Goal: Transaction & Acquisition: Purchase product/service

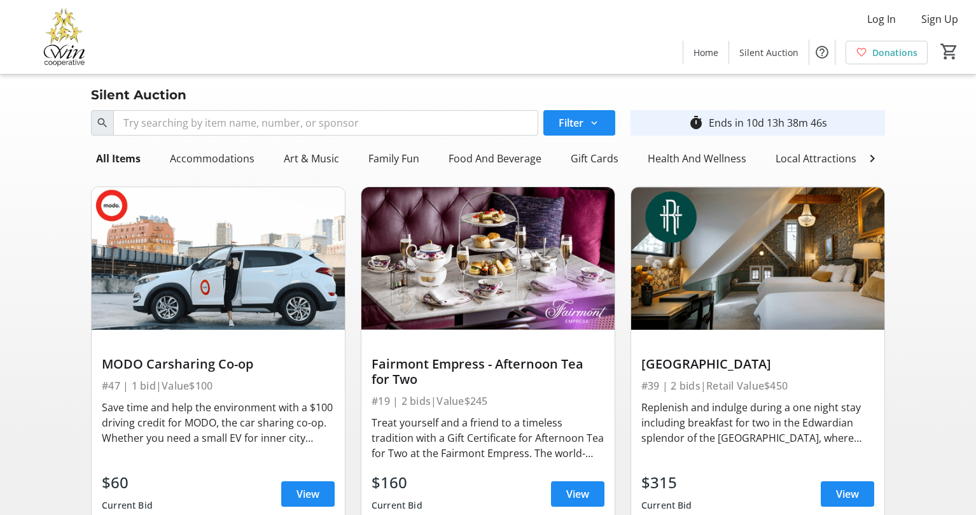
click at [297, 39] on div "Log In Sign Up Home Silent Auction Donations 0" at bounding box center [488, 37] width 976 height 74
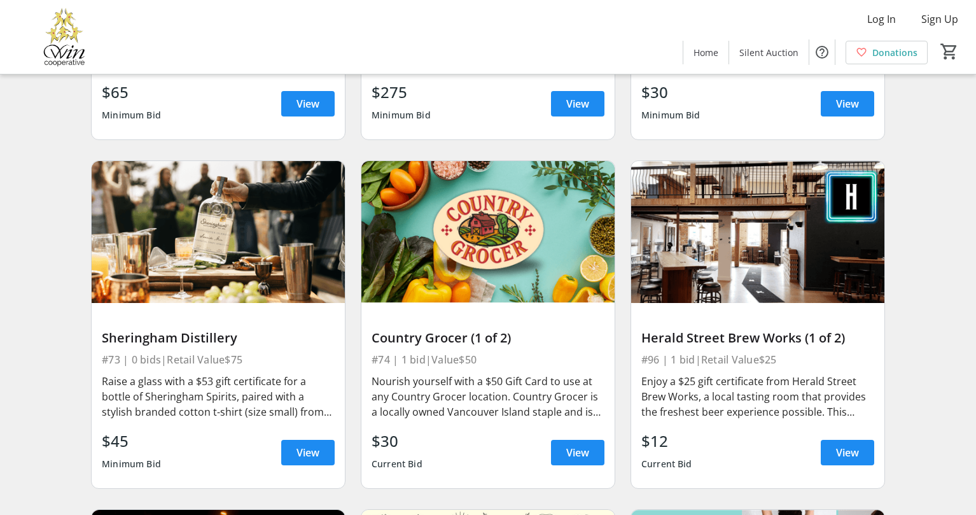
scroll to position [9160, 0]
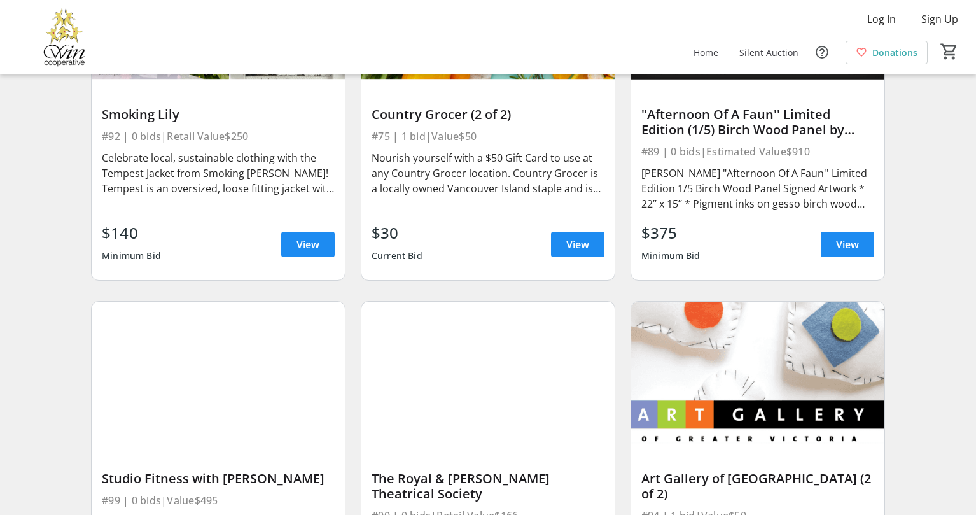
scroll to position [11196, 0]
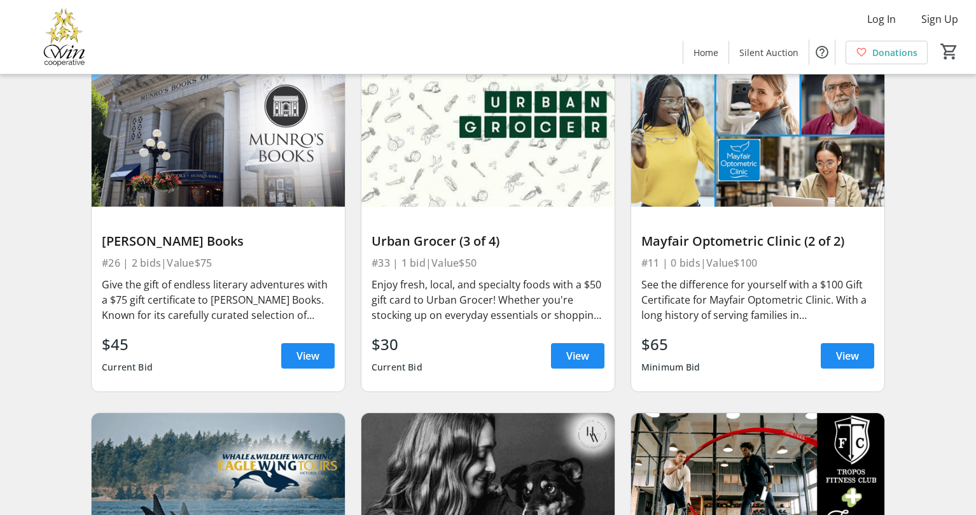
scroll to position [4747, 0]
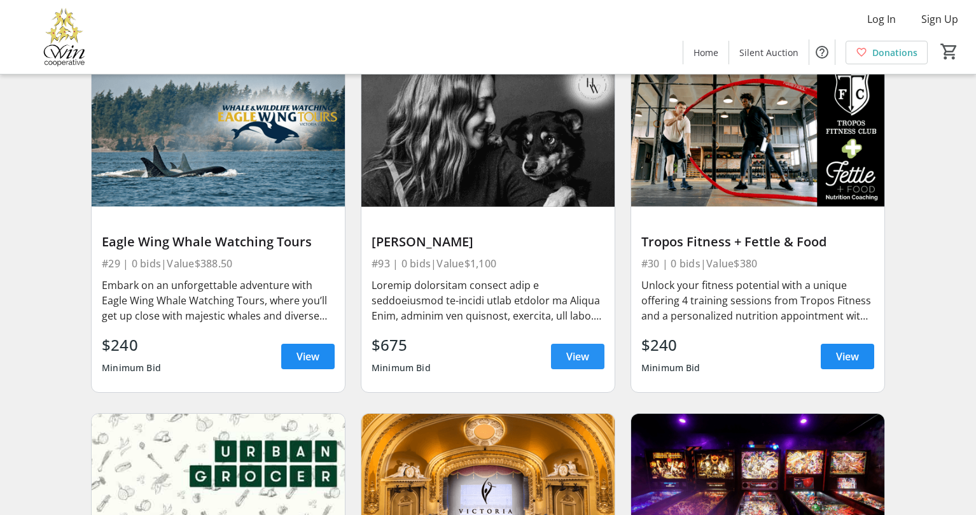
click at [566, 353] on span "View" at bounding box center [577, 356] width 23 height 15
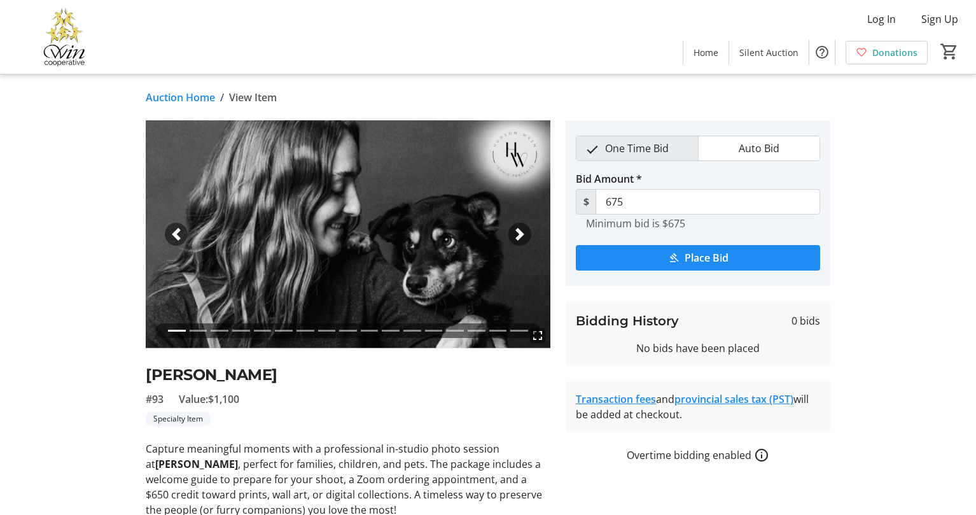
click at [524, 232] on span "button" at bounding box center [519, 234] width 13 height 13
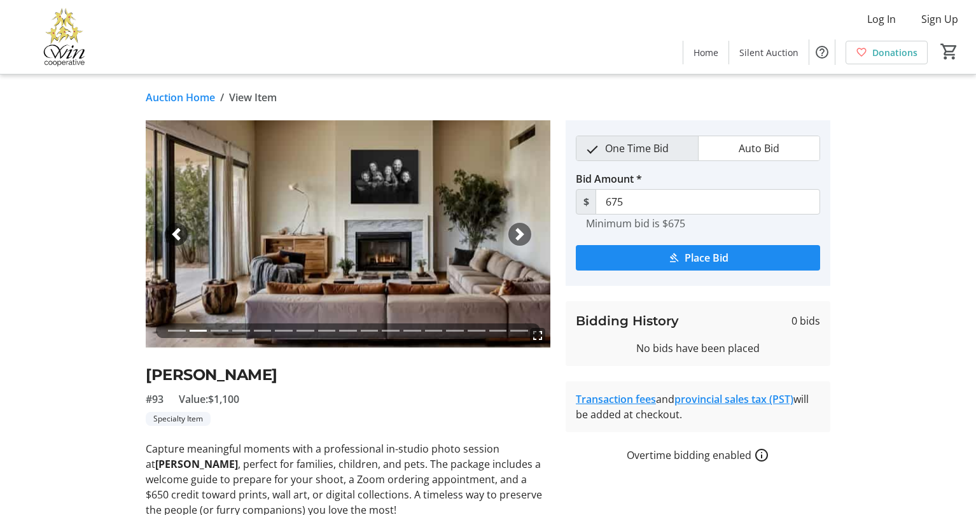
click at [523, 232] on span "button" at bounding box center [519, 234] width 13 height 13
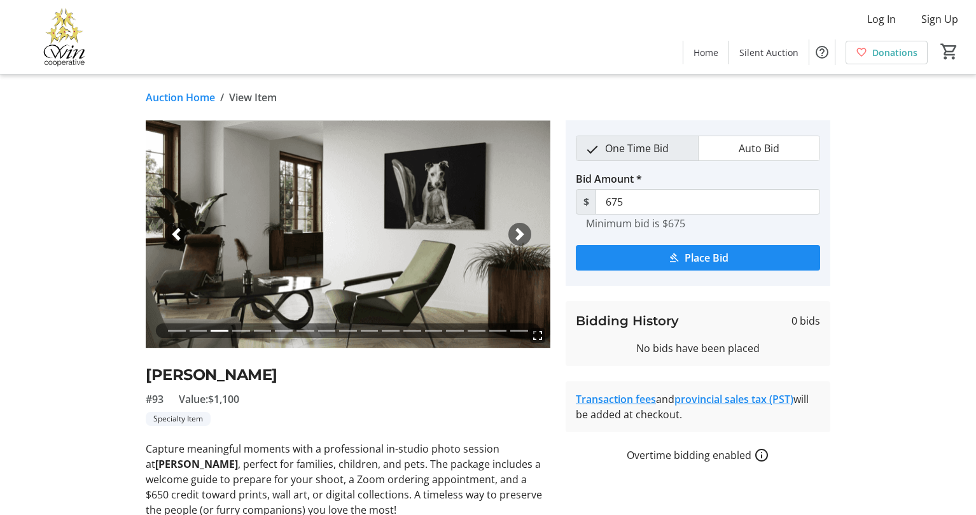
click at [523, 232] on span "button" at bounding box center [519, 234] width 13 height 13
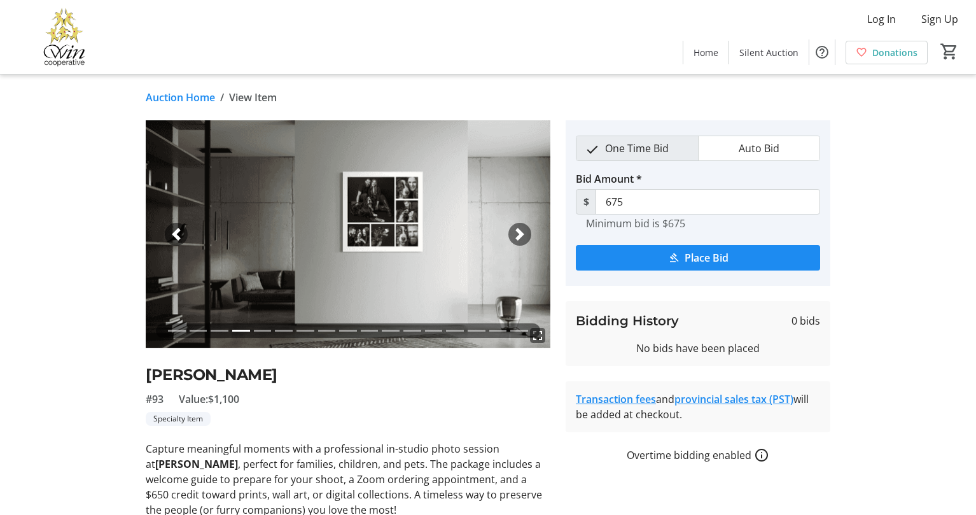
click at [523, 232] on span "button" at bounding box center [519, 234] width 13 height 13
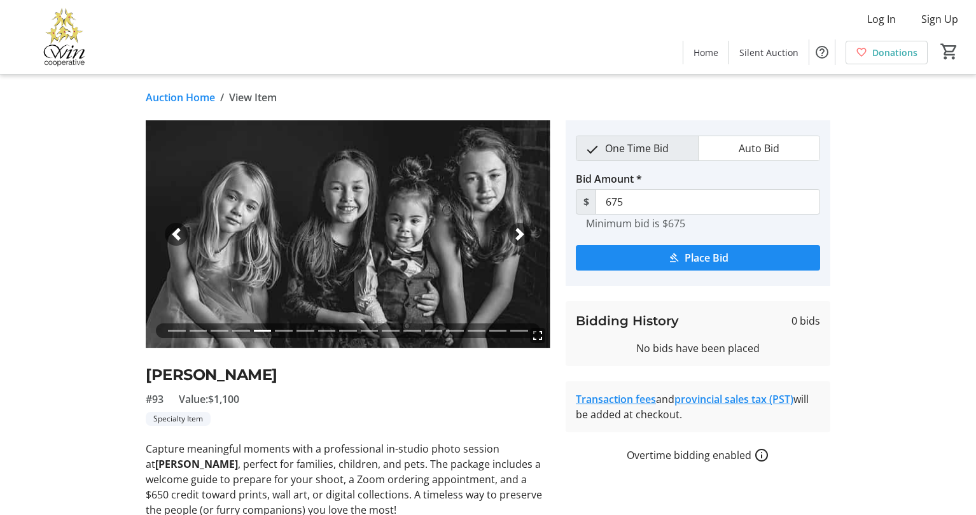
click at [523, 232] on span "button" at bounding box center [519, 234] width 13 height 13
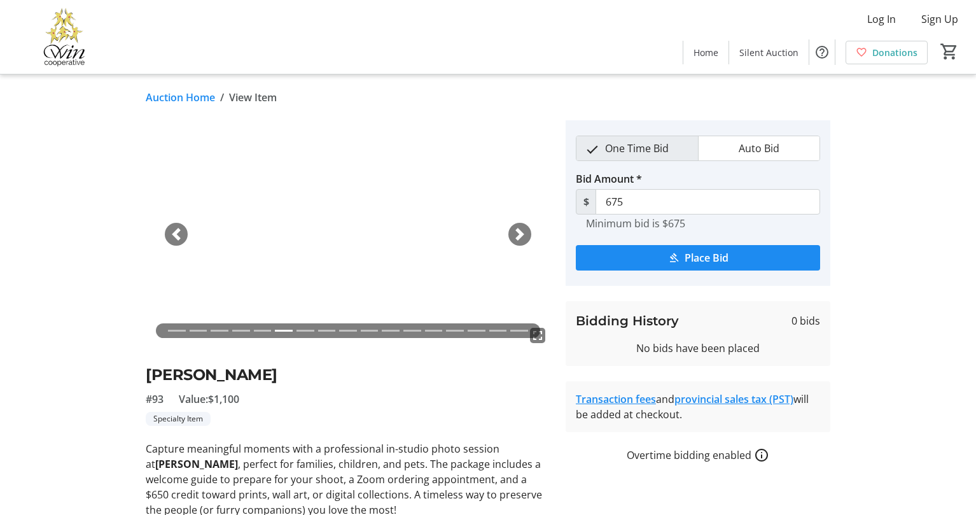
scroll to position [290, 0]
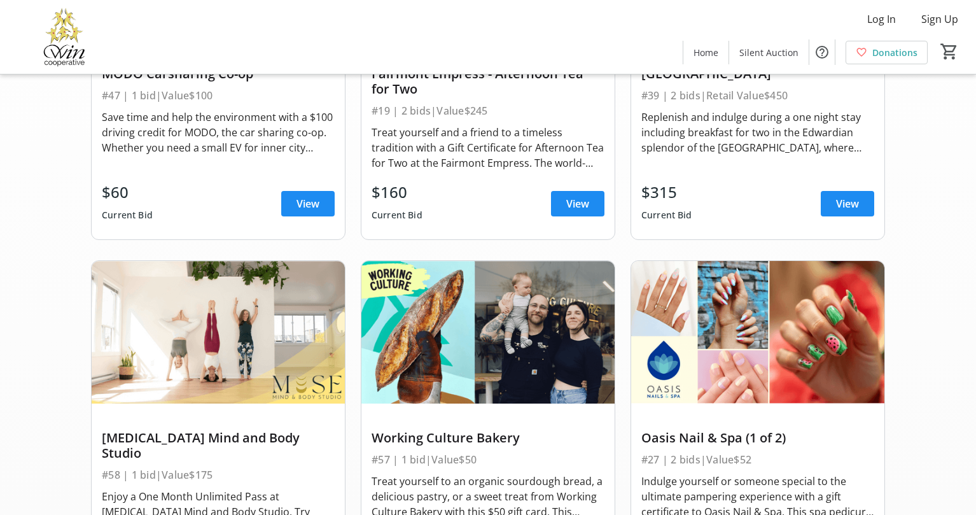
scroll to position [4747, 0]
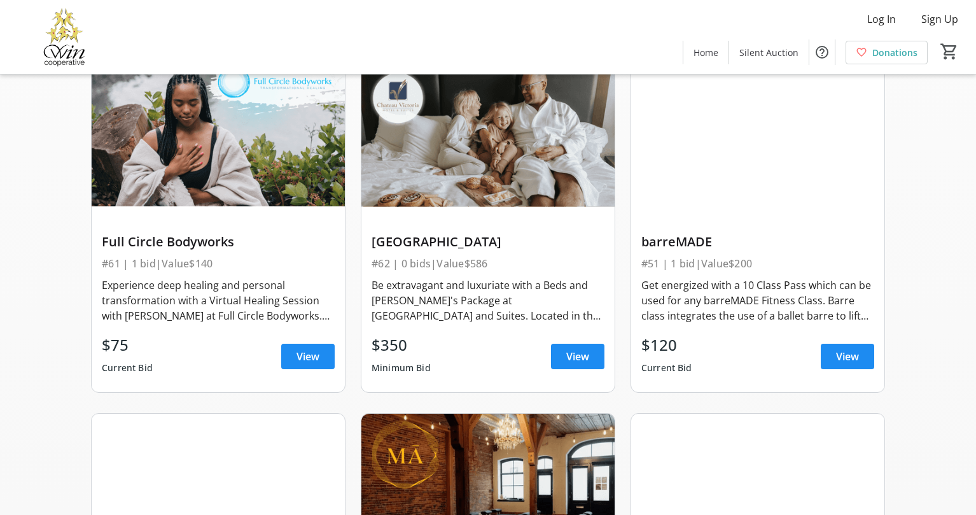
scroll to position [1912, 0]
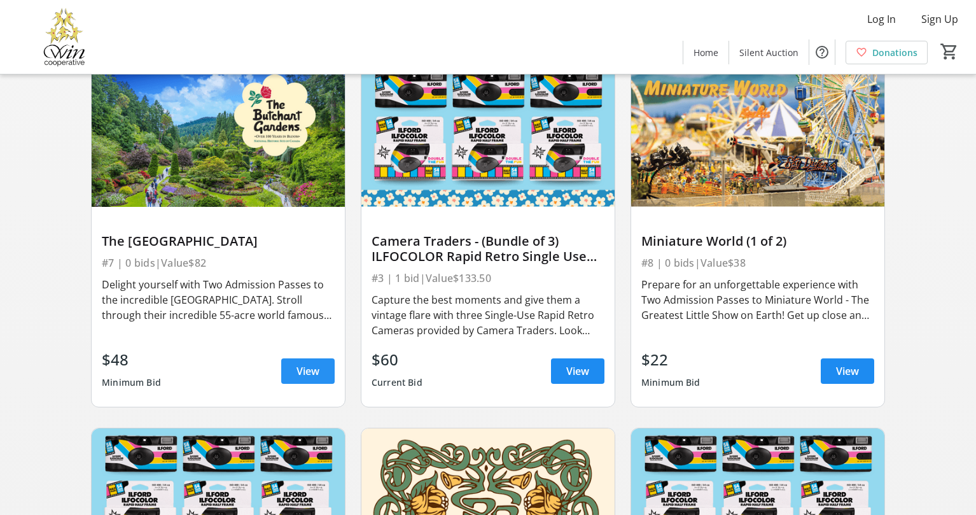
click at [305, 366] on span "View" at bounding box center [307, 370] width 23 height 15
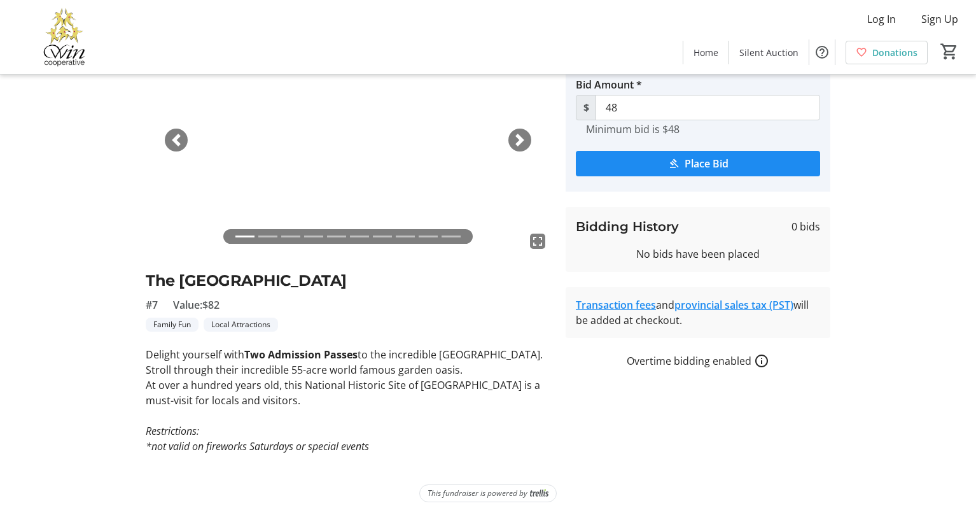
scroll to position [97, 0]
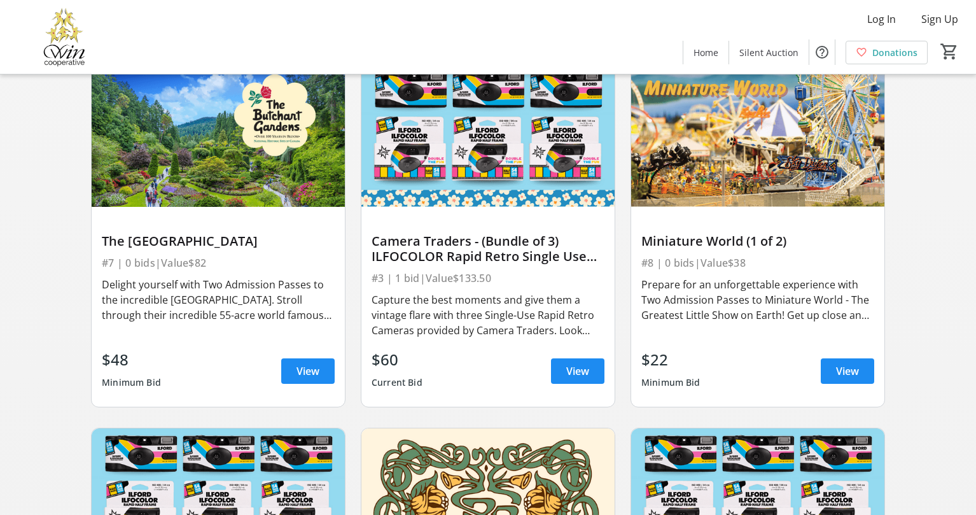
scroll to position [851, 0]
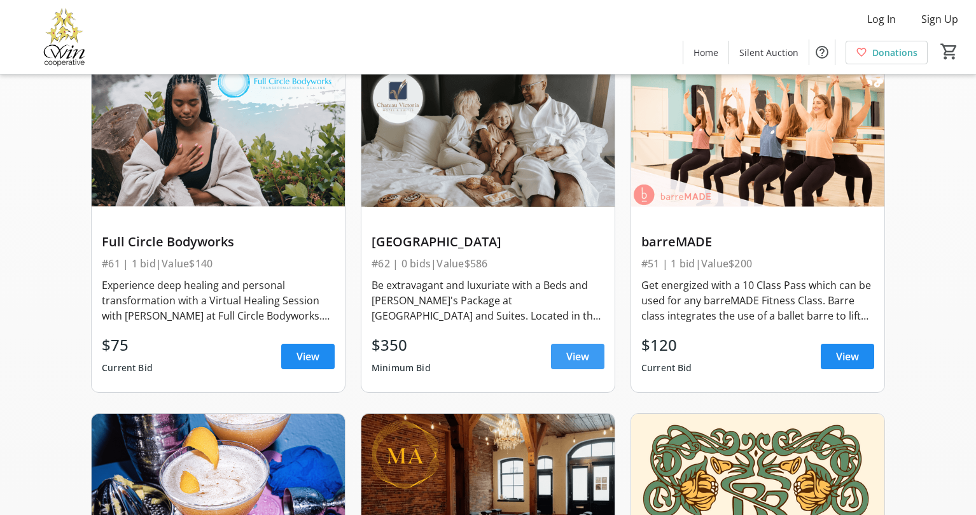
click at [571, 349] on span "View" at bounding box center [577, 356] width 23 height 15
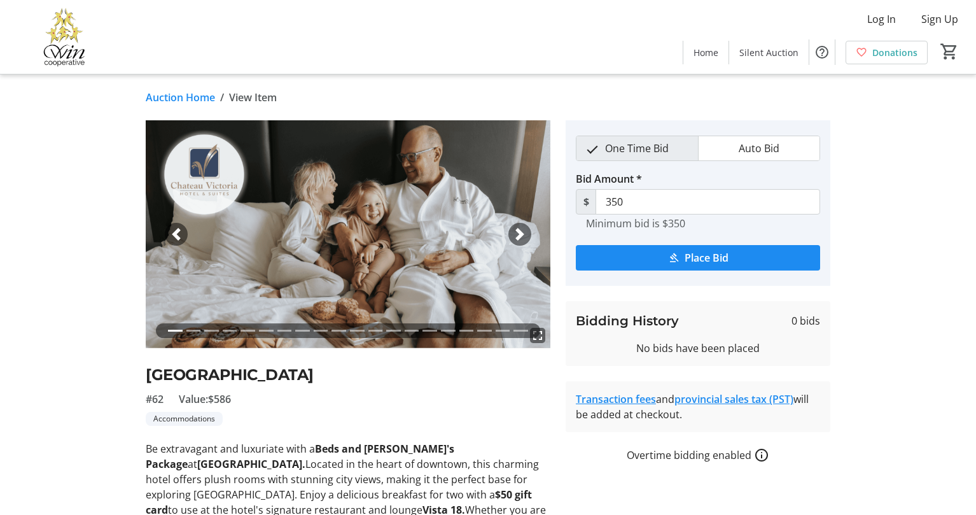
click at [517, 232] on span "button" at bounding box center [519, 234] width 13 height 13
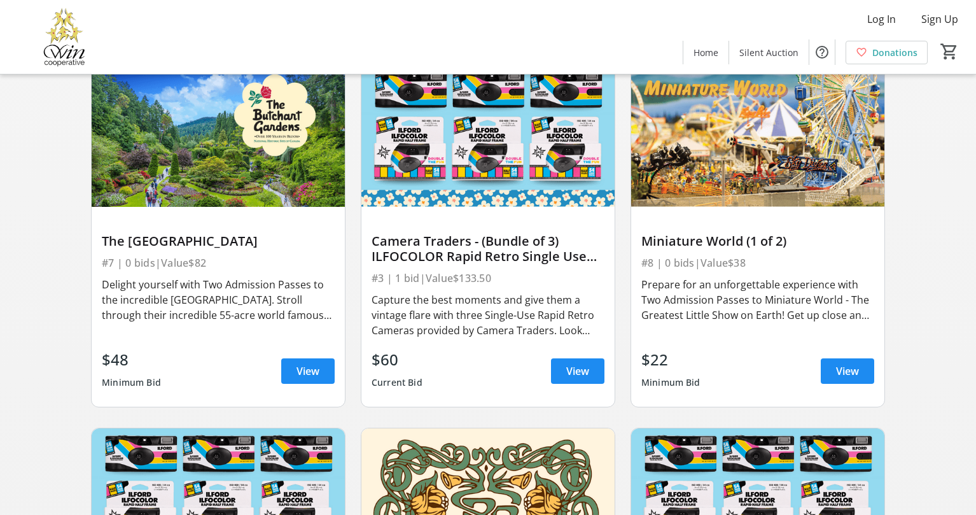
scroll to position [851, 0]
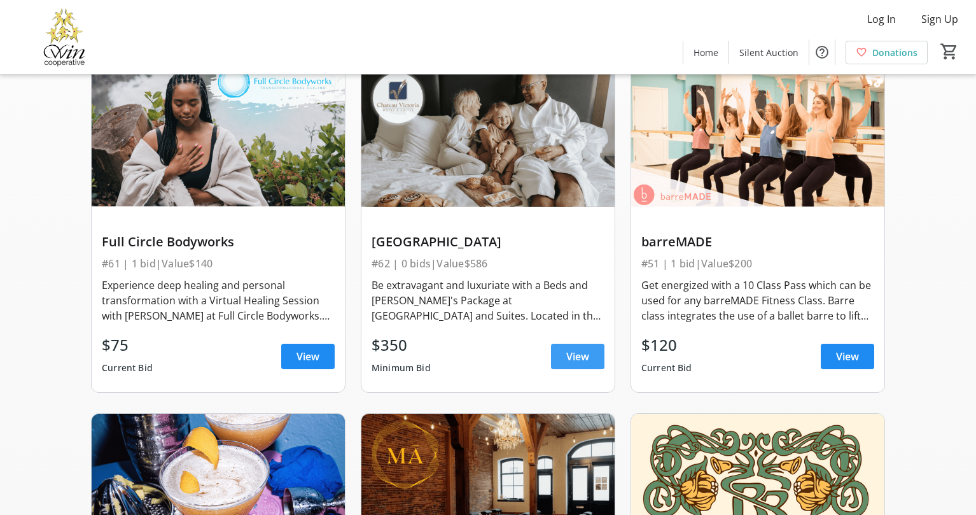
click at [580, 349] on span "View" at bounding box center [577, 356] width 23 height 15
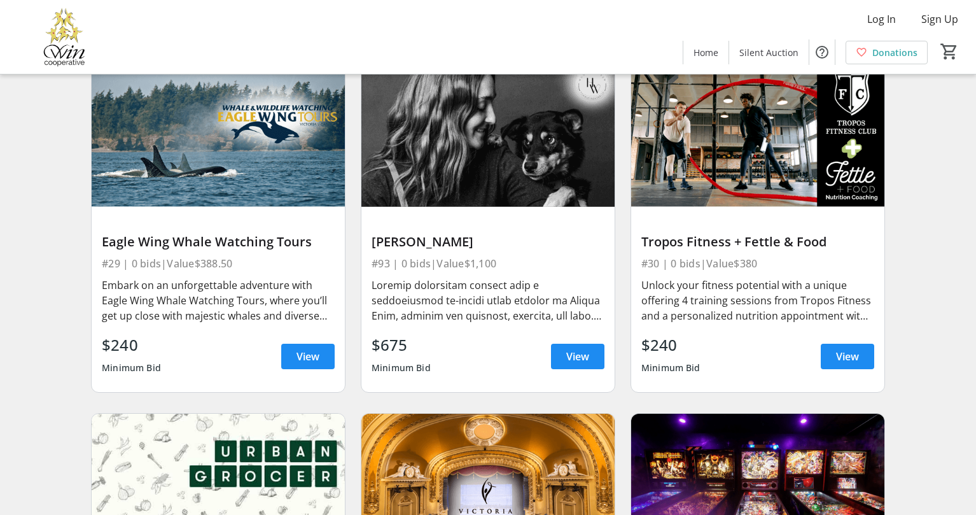
scroll to position [5096, 0]
